Goal: Task Accomplishment & Management: Use online tool/utility

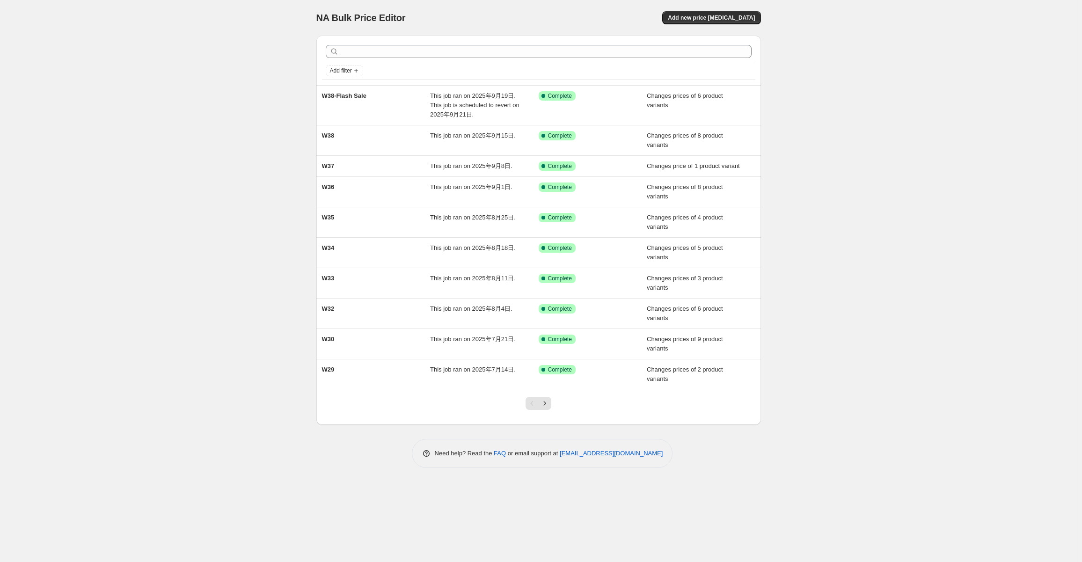
click at [754, 7] on div "NA Bulk Price Editor. This page is ready NA Bulk Price Editor Add new price cha…" at bounding box center [538, 18] width 444 height 36
click at [740, 17] on span "Add new price change job" at bounding box center [711, 17] width 87 height 7
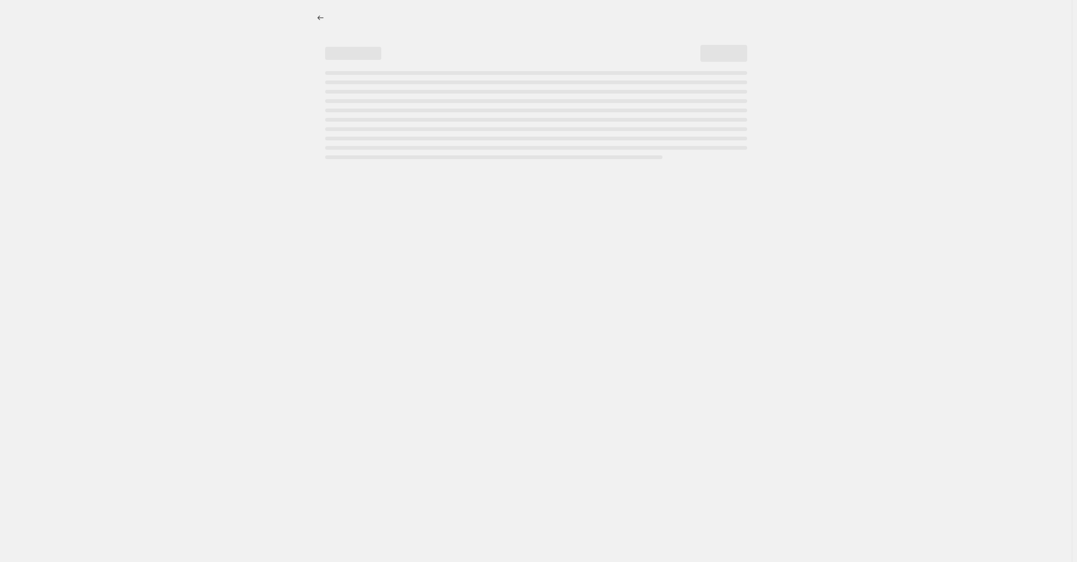
select select "percentage"
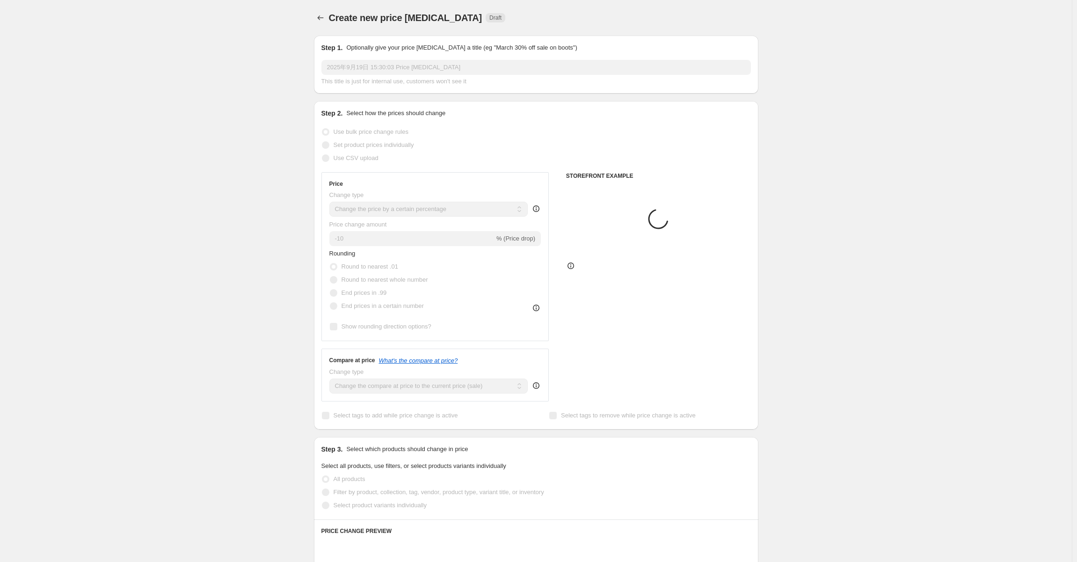
click at [380, 74] on input "2025年9月19日 15:30:03 Price change job" at bounding box center [536, 67] width 430 height 15
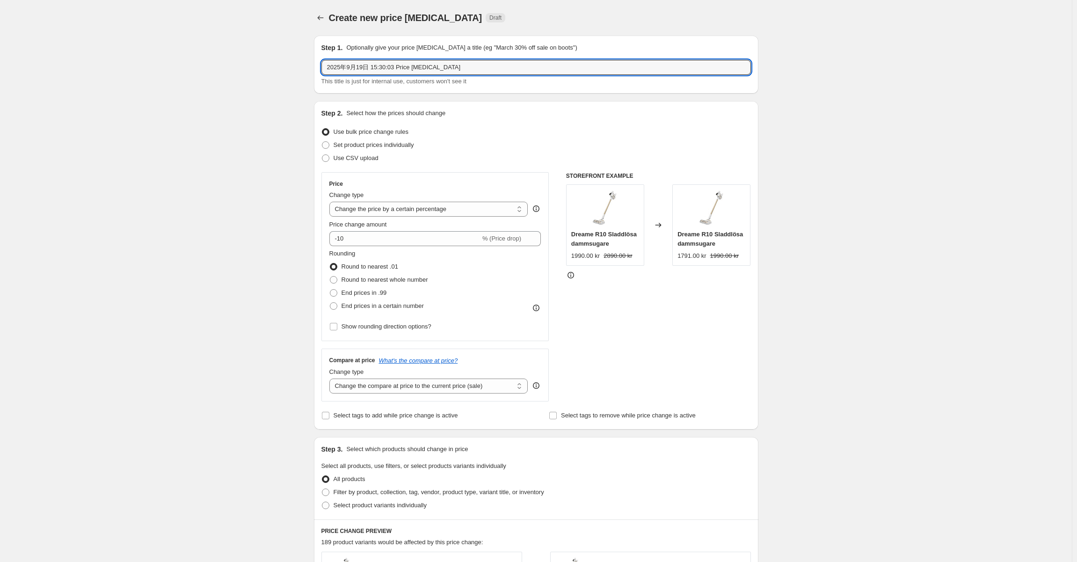
drag, startPoint x: 524, startPoint y: 68, endPoint x: 190, endPoint y: 69, distance: 333.6
click at [190, 69] on div "Create new price change job. This page is ready Create new price change job Dra…" at bounding box center [536, 467] width 1072 height 935
type input "W39"
click at [259, 217] on div "Create new price change job. This page is ready Create new price change job Dra…" at bounding box center [536, 467] width 1072 height 935
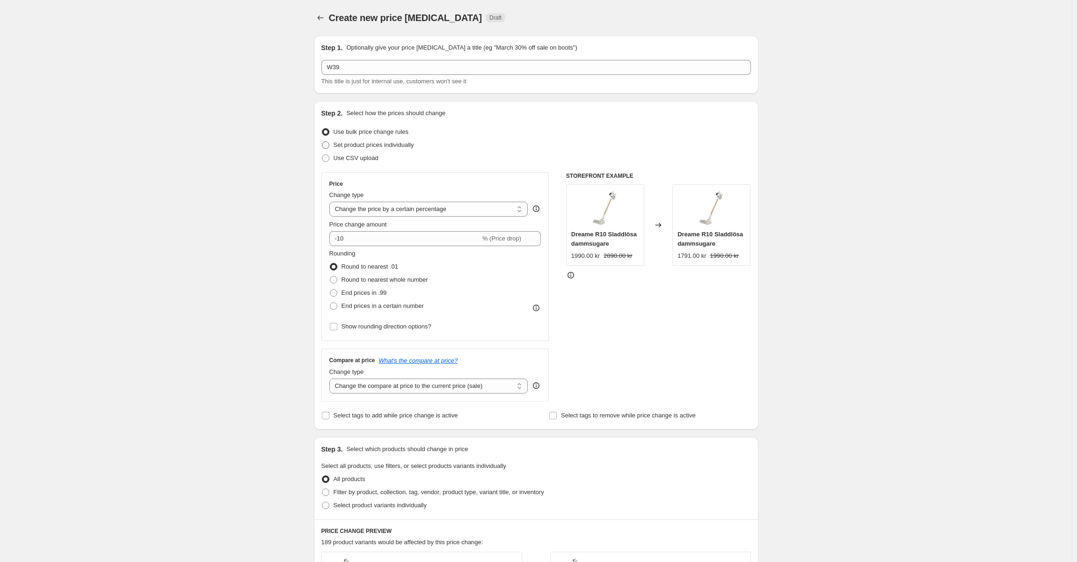
click at [404, 150] on label "Set product prices individually" at bounding box center [367, 144] width 93 height 13
click at [322, 142] on input "Set product prices individually" at bounding box center [322, 141] width 0 height 0
radio input "true"
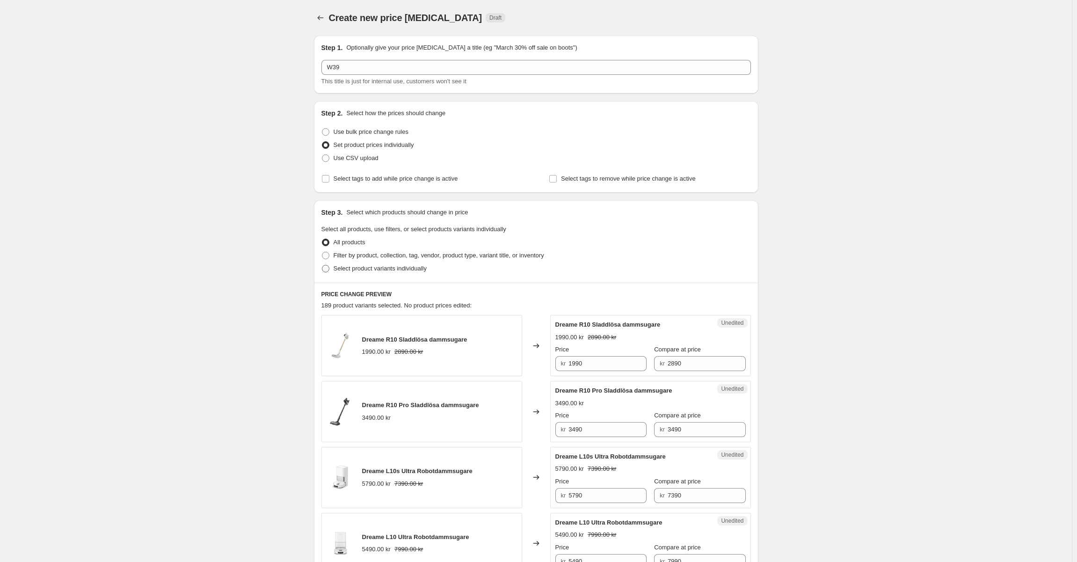
click at [387, 269] on span "Select product variants individually" at bounding box center [380, 268] width 93 height 7
click at [322, 265] on input "Select product variants individually" at bounding box center [322, 265] width 0 height 0
radio input "true"
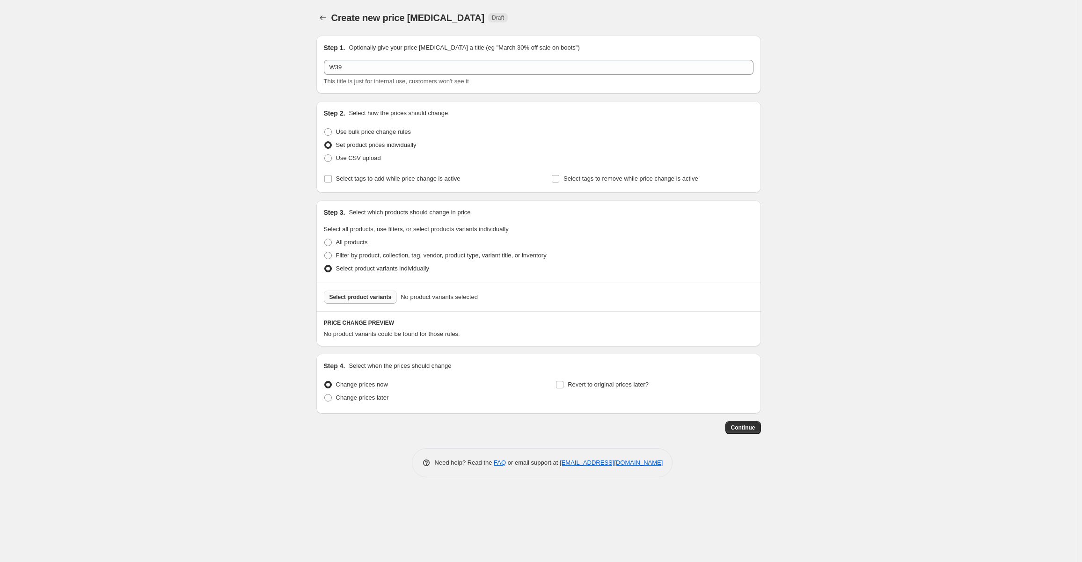
click at [362, 301] on button "Select product variants" at bounding box center [360, 297] width 73 height 13
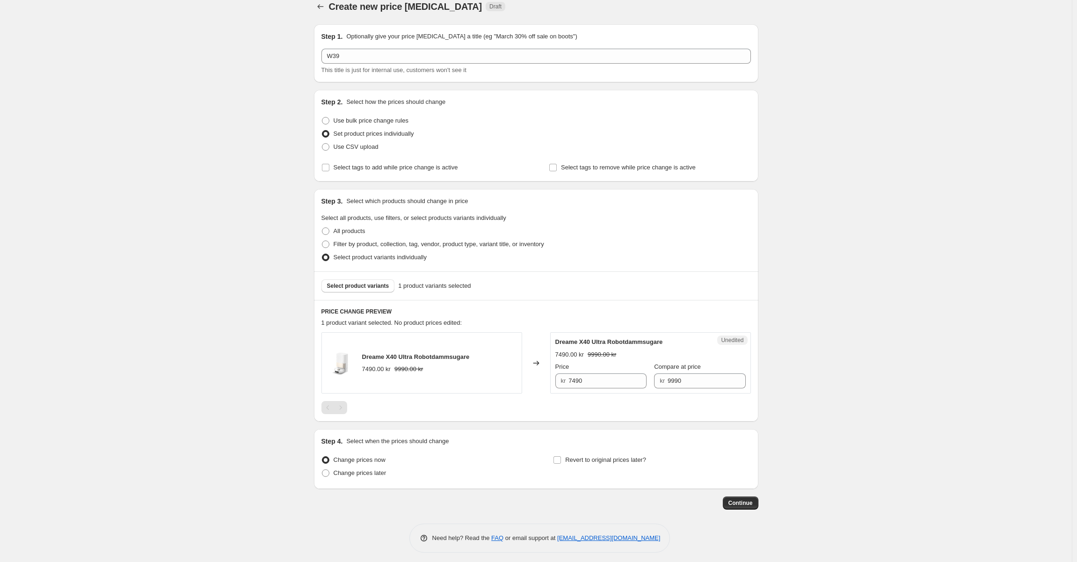
scroll to position [16, 0]
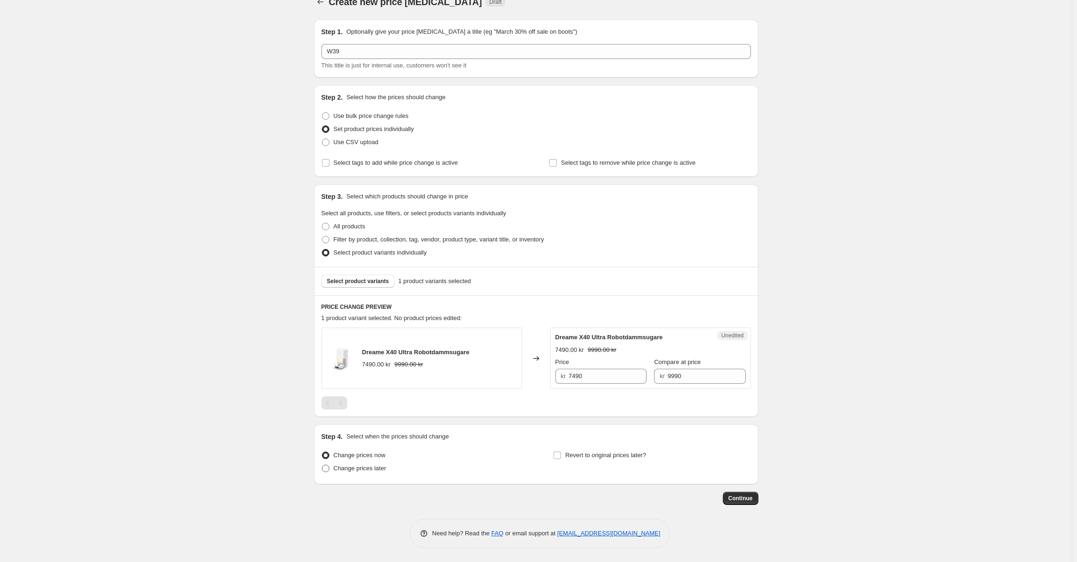
click at [370, 471] on span "Change prices later" at bounding box center [360, 468] width 53 height 7
click at [322, 465] on input "Change prices later" at bounding box center [322, 465] width 0 height 0
radio input "true"
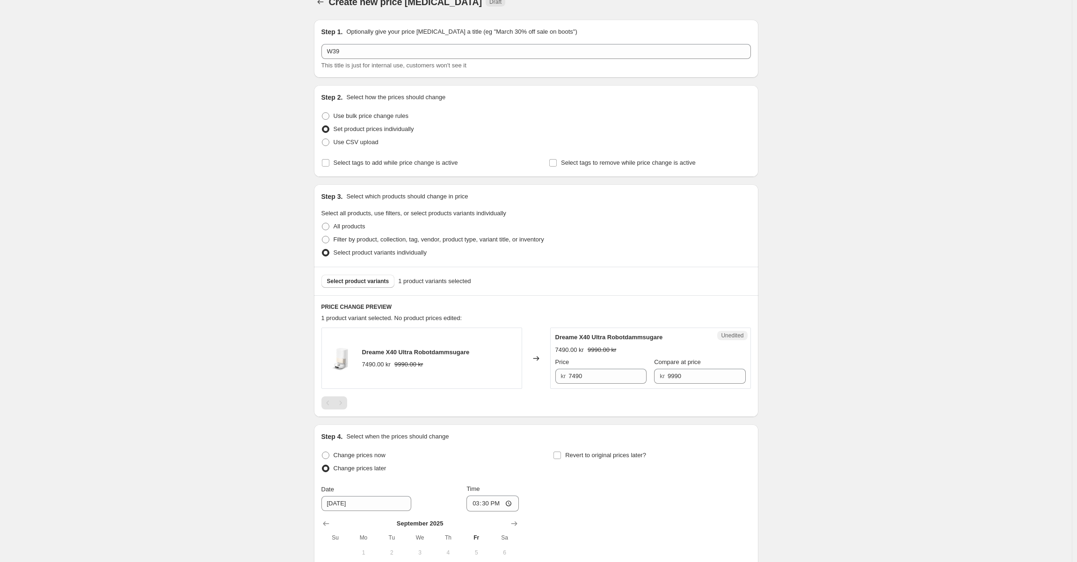
scroll to position [176, 0]
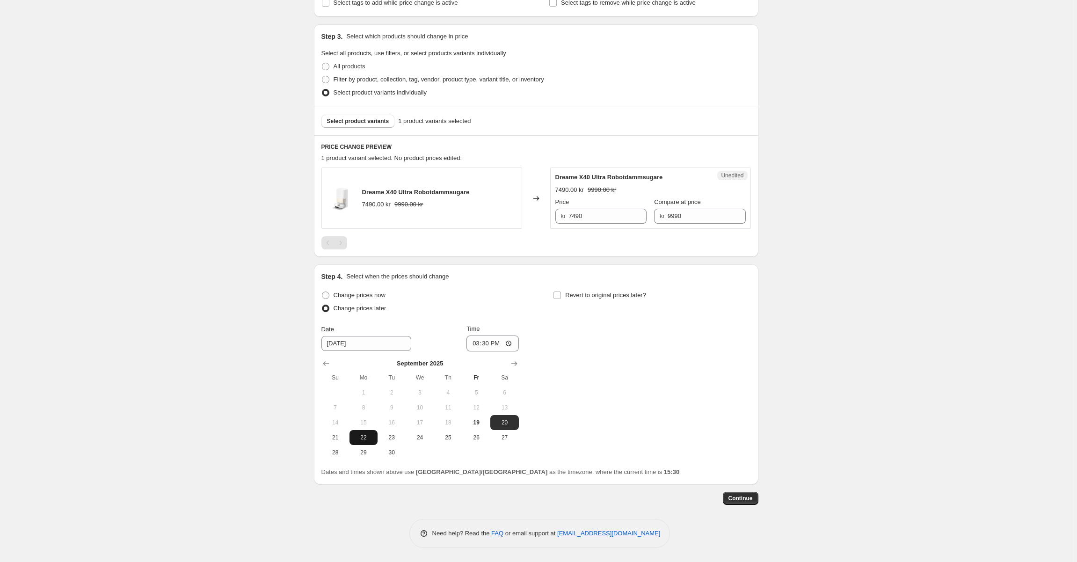
click at [360, 441] on span "22" at bounding box center [363, 437] width 21 height 7
type input "9/22/2025"
click at [485, 347] on input "15:30" at bounding box center [492, 343] width 52 height 16
type input "07:00"
click at [594, 218] on input "7490" at bounding box center [607, 216] width 78 height 15
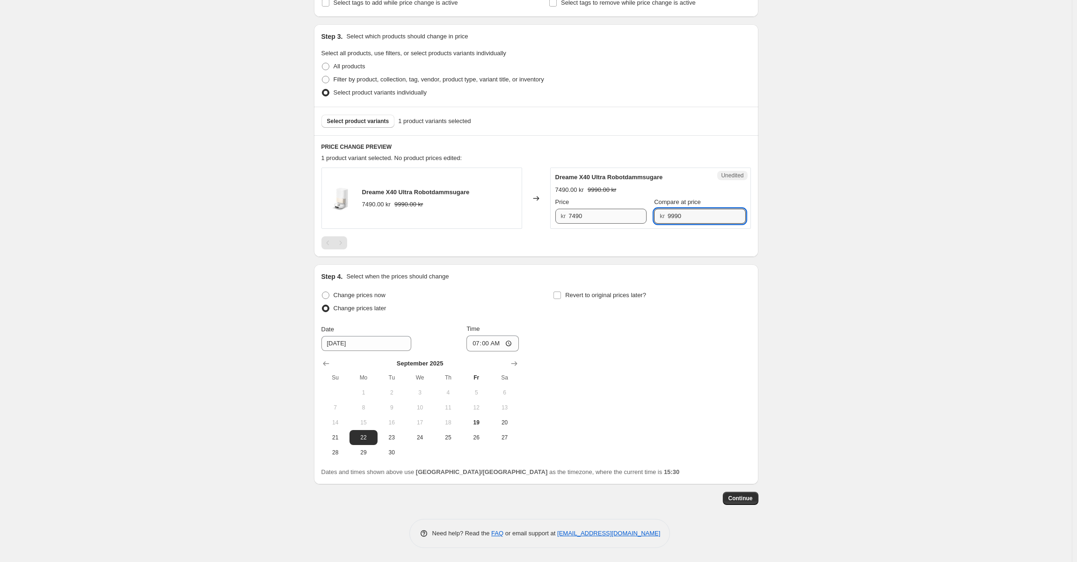
drag, startPoint x: 699, startPoint y: 218, endPoint x: 620, endPoint y: 217, distance: 78.6
click at [620, 217] on div "Price kr 7490 Compare at price kr 9990" at bounding box center [650, 210] width 190 height 26
click at [596, 214] on input "7490" at bounding box center [607, 216] width 78 height 15
click at [600, 219] on input "7490啊" at bounding box center [607, 216] width 78 height 15
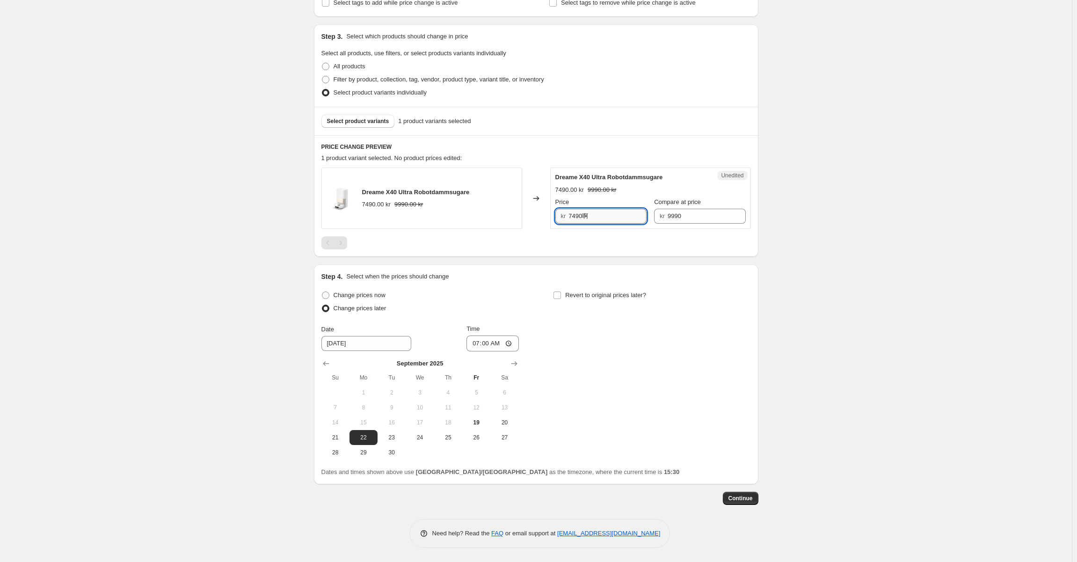
click at [600, 219] on input "7490啊" at bounding box center [607, 216] width 78 height 15
paste input "9990"
type input "9990"
click at [623, 164] on div "PRICE CHANGE PREVIEW 1 product variant selected. No product prices edited: Drea…" at bounding box center [536, 196] width 444 height 122
click at [364, 115] on button "Select product variants" at bounding box center [357, 121] width 73 height 13
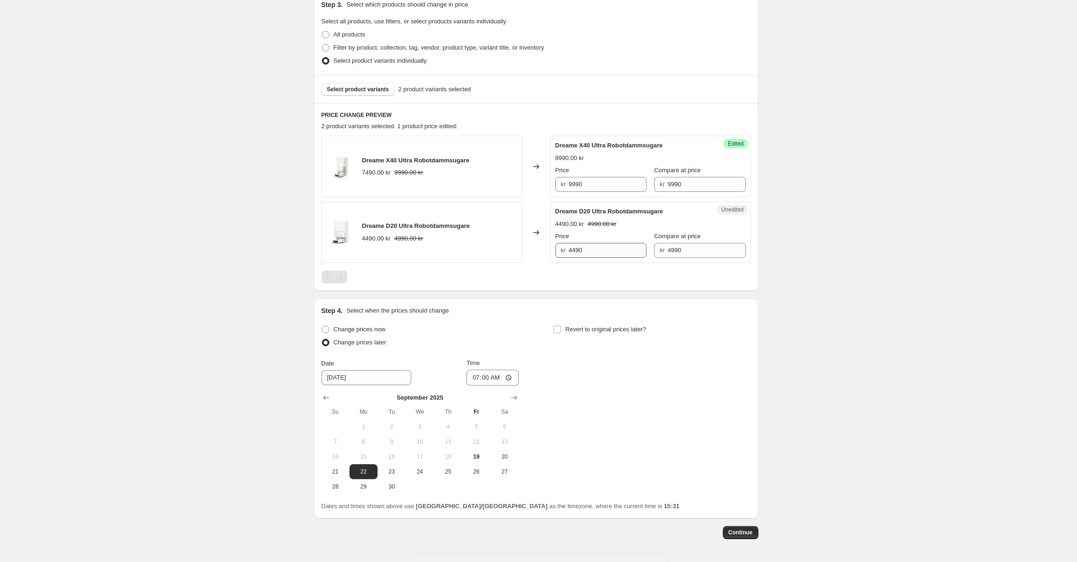
scroll to position [223, 0]
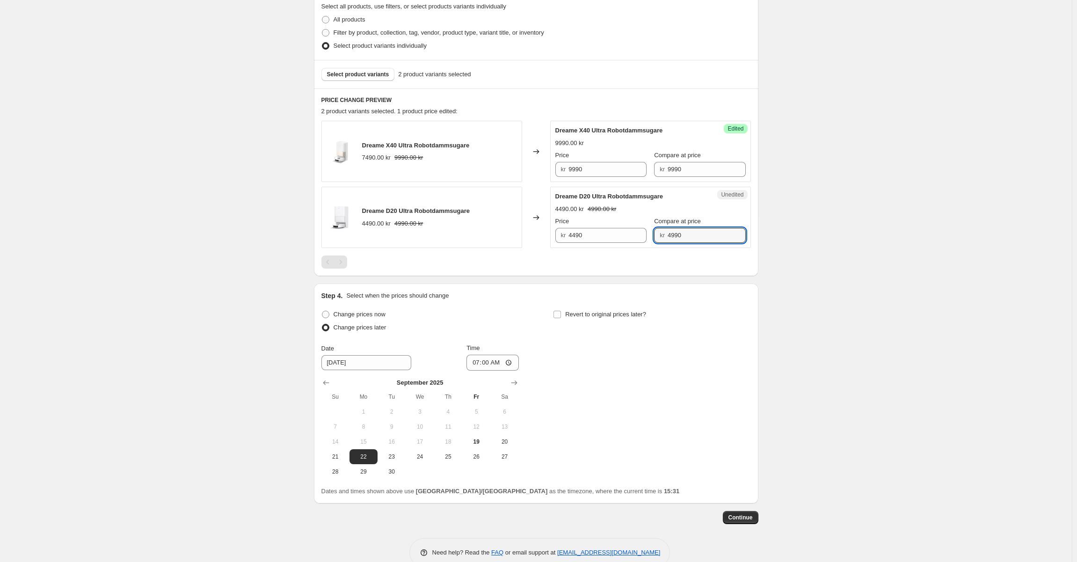
drag, startPoint x: 686, startPoint y: 235, endPoint x: 511, endPoint y: 232, distance: 174.6
click at [511, 232] on div "Dreame D20 Ultra Robotdammsugare 4490.00 kr 4990.00 kr Changed to Unedited Drea…" at bounding box center [536, 217] width 430 height 61
click at [586, 233] on input "4490" at bounding box center [607, 235] width 78 height 15
paste input "9"
type input "4990"
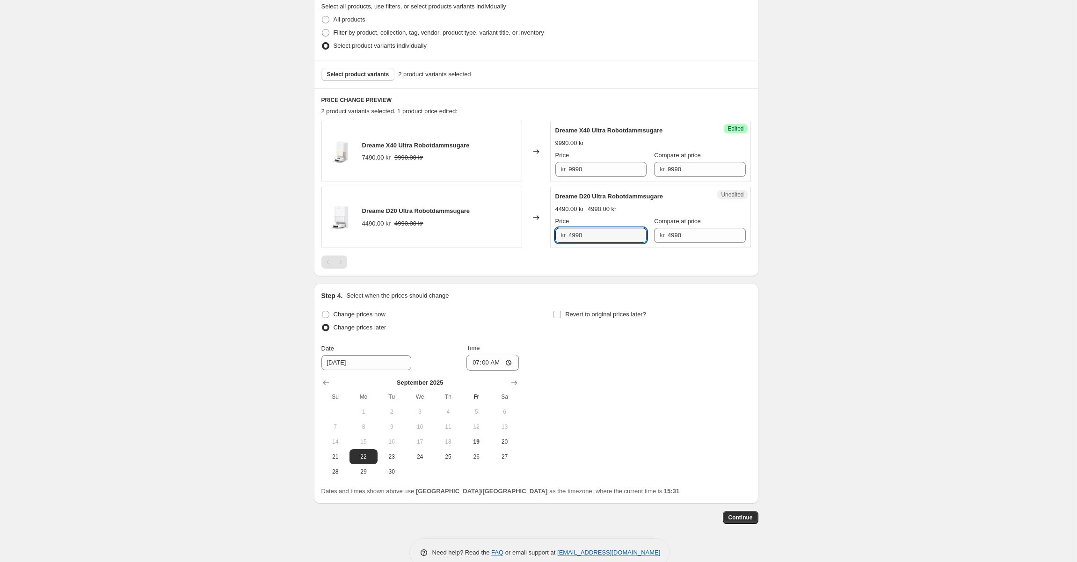
click at [605, 219] on div "Price" at bounding box center [600, 221] width 91 height 9
click at [467, 324] on div "Change prices later" at bounding box center [419, 327] width 197 height 13
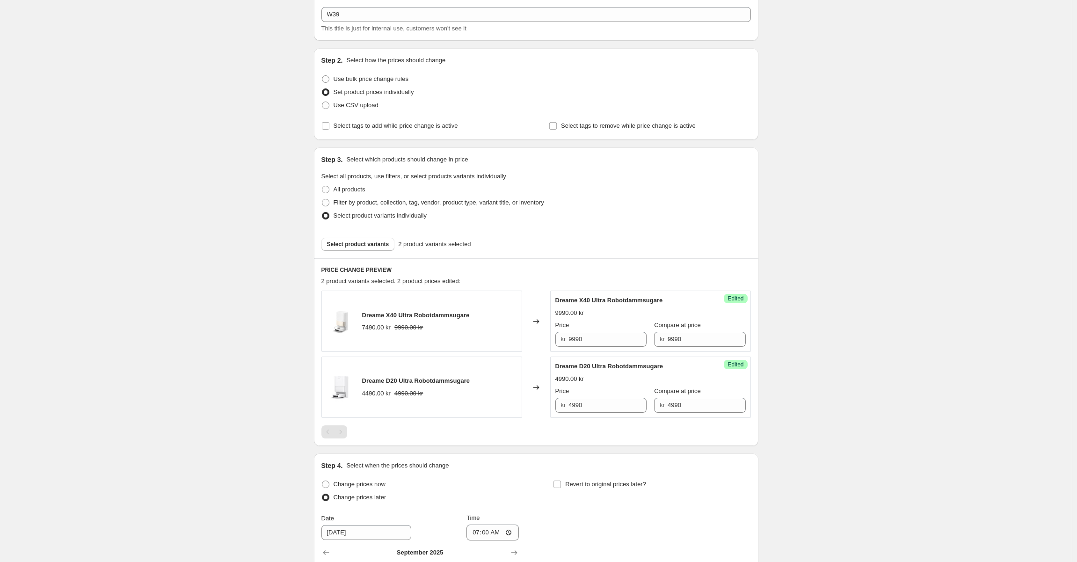
scroll to position [242, 0]
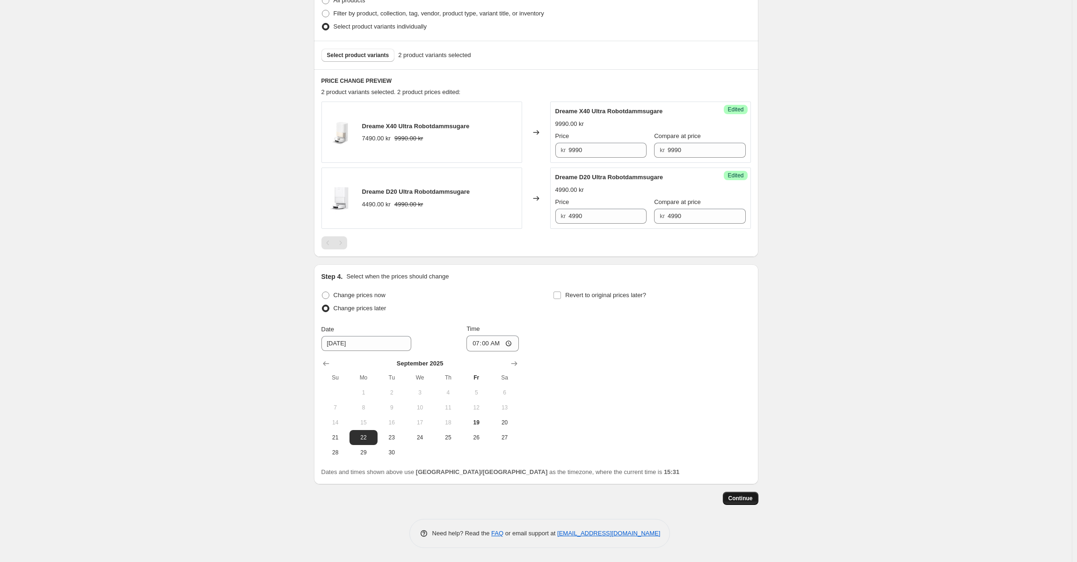
click at [746, 497] on span "Continue" at bounding box center [740, 498] width 24 height 7
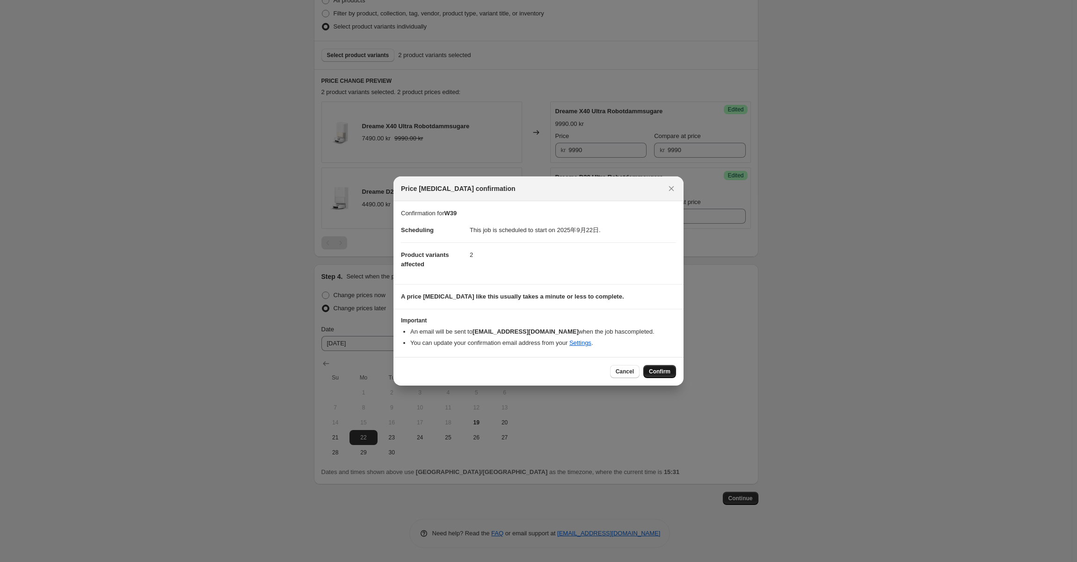
click at [668, 374] on span "Confirm" at bounding box center [660, 371] width 22 height 7
click at [772, 374] on div at bounding box center [538, 281] width 1077 height 562
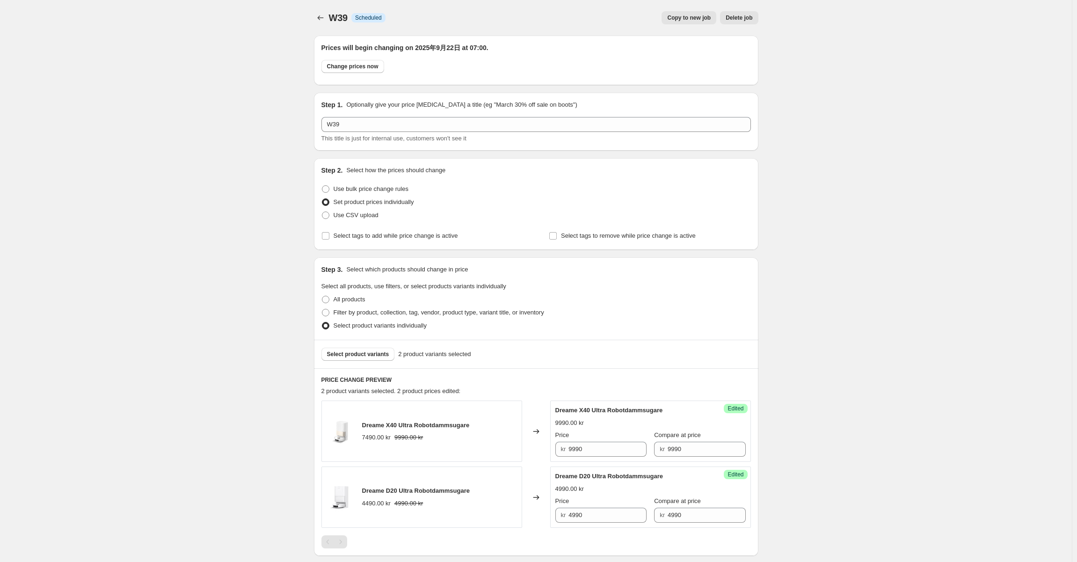
click at [218, 134] on div "W39. This page is ready W39 Info Scheduled Copy to new job Delete job More acti…" at bounding box center [536, 430] width 1072 height 861
click at [316, 19] on button "Price change jobs" at bounding box center [320, 17] width 13 height 13
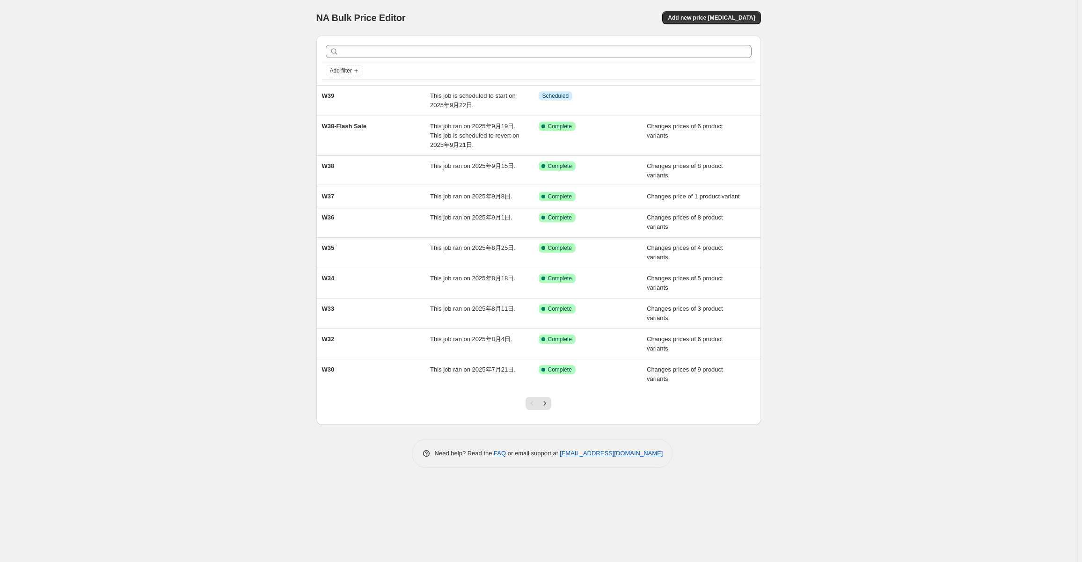
click at [441, 26] on div "NA Bulk Price Editor. This page is ready NA Bulk Price Editor Add new price cha…" at bounding box center [538, 18] width 444 height 36
